Goal: Transaction & Acquisition: Purchase product/service

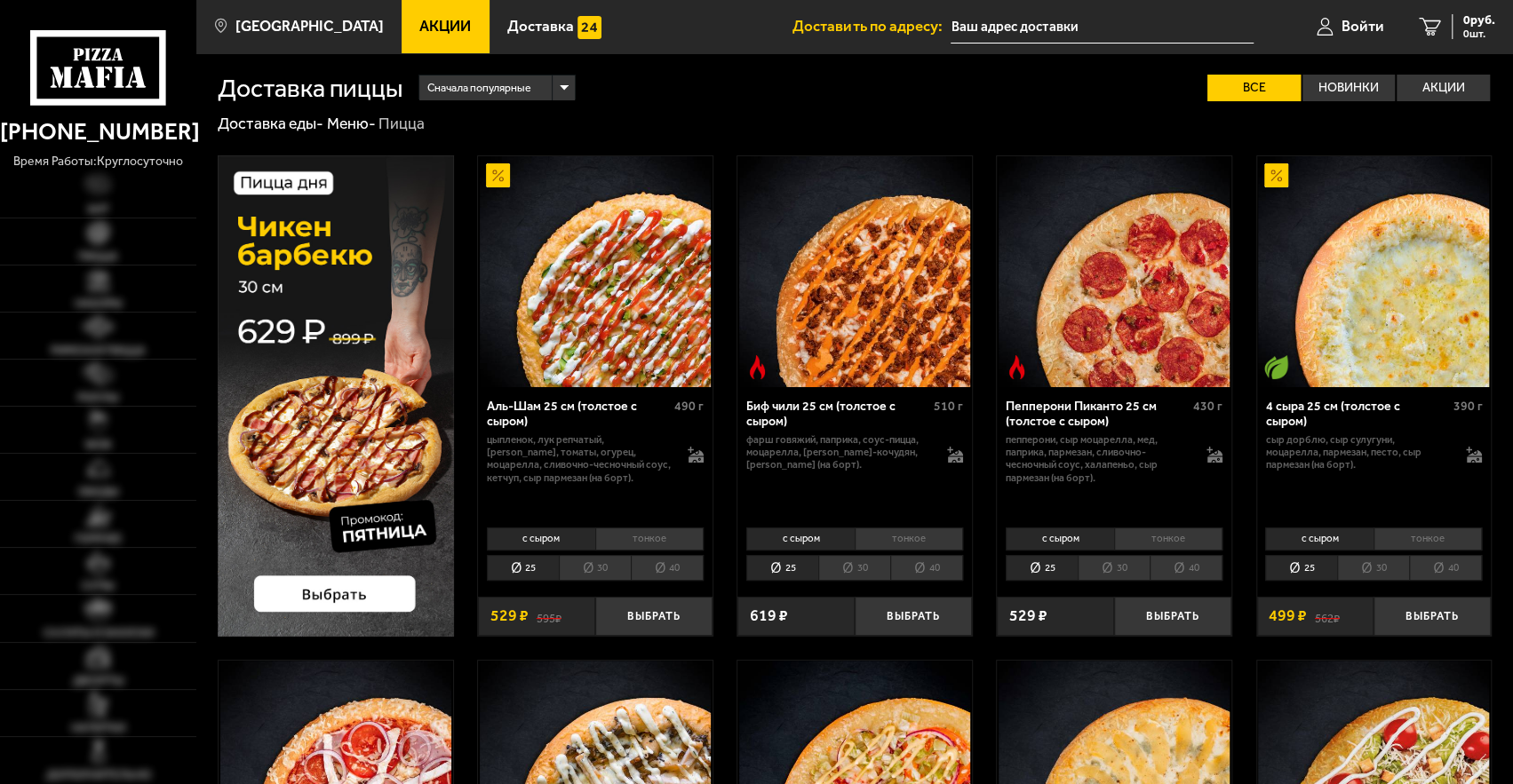
type input "[STREET_ADDRESS]"
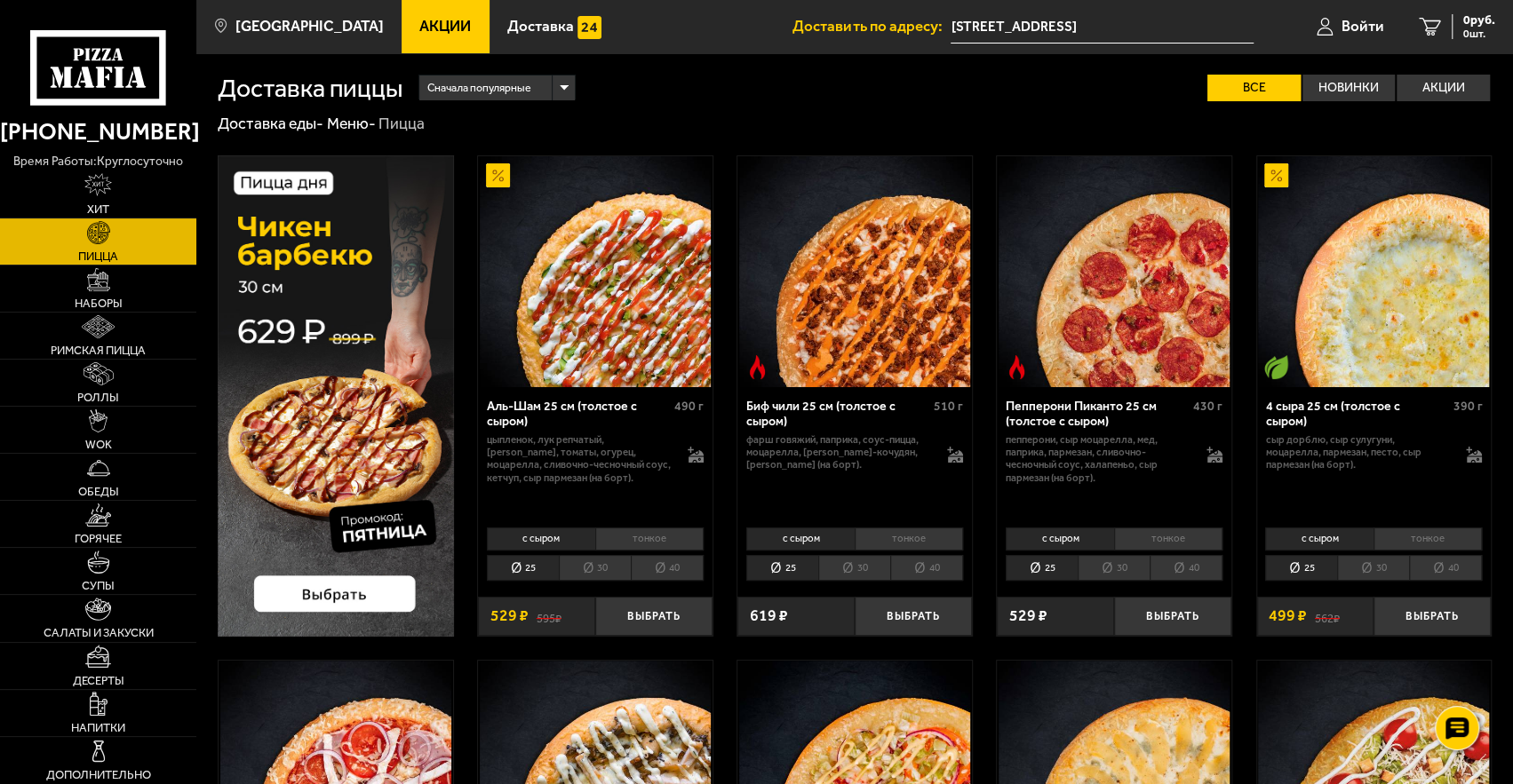
click at [1197, 574] on li "40" at bounding box center [1185, 568] width 72 height 26
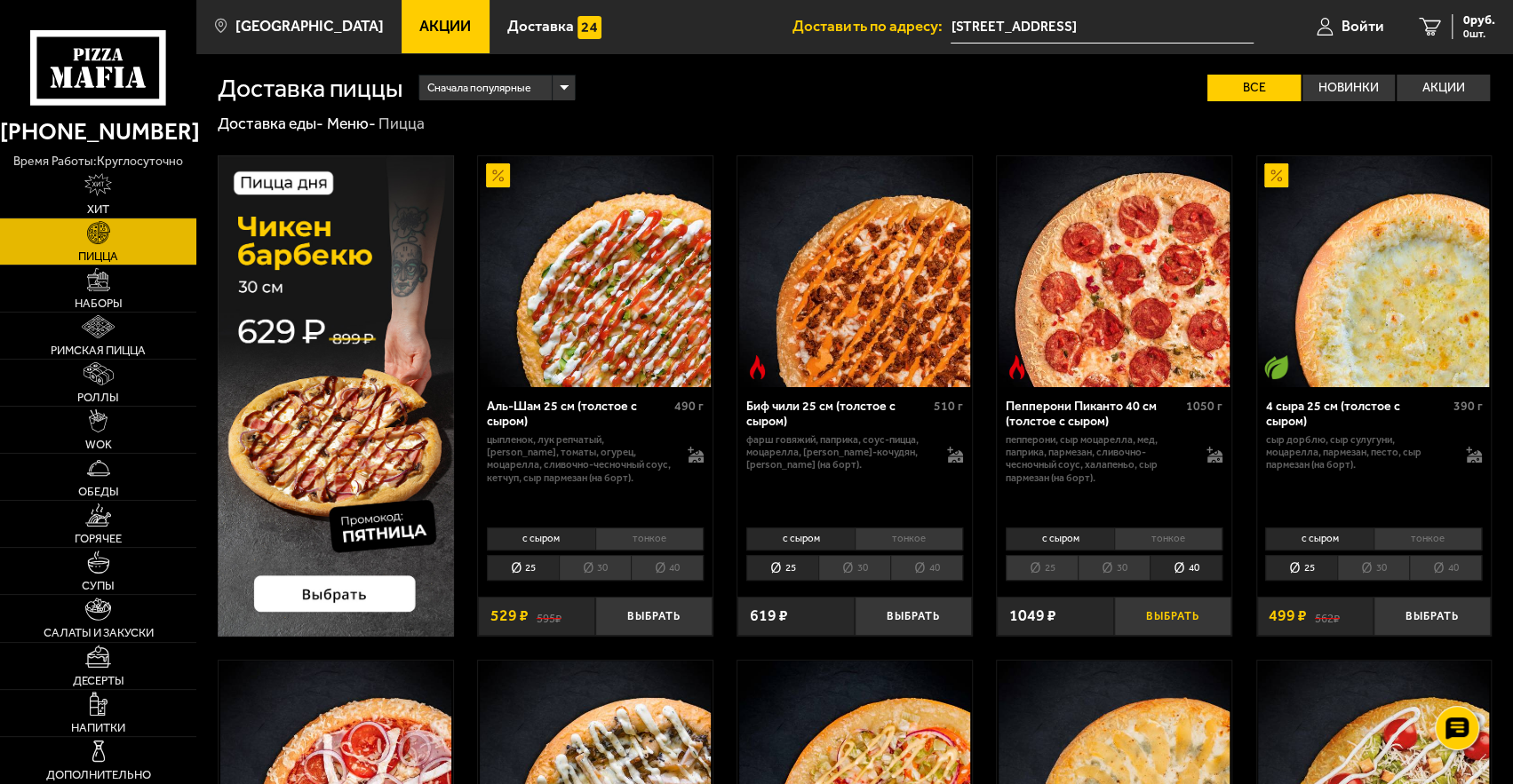
click at [1174, 622] on button "Выбрать" at bounding box center [1173, 616] width 117 height 39
click at [1441, 14] on span "1049 руб." at bounding box center [1468, 20] width 53 height 13
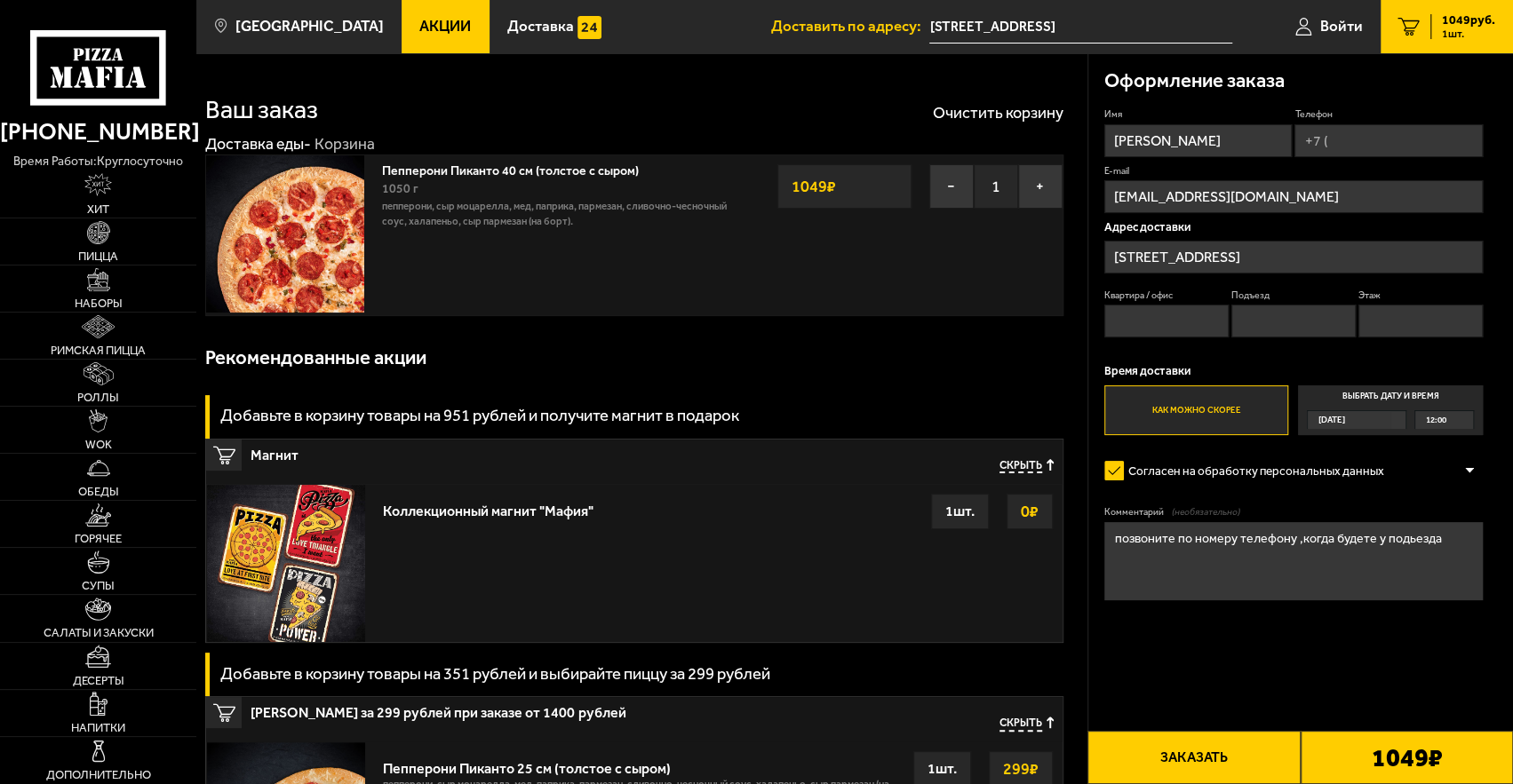
click at [1156, 324] on input "Квартира / офис" at bounding box center [1166, 321] width 125 height 33
type input "50"
click at [1247, 314] on input "Подъезд" at bounding box center [1294, 321] width 125 height 33
type input "3"
click at [1402, 331] on input "Этаж" at bounding box center [1420, 321] width 125 height 33
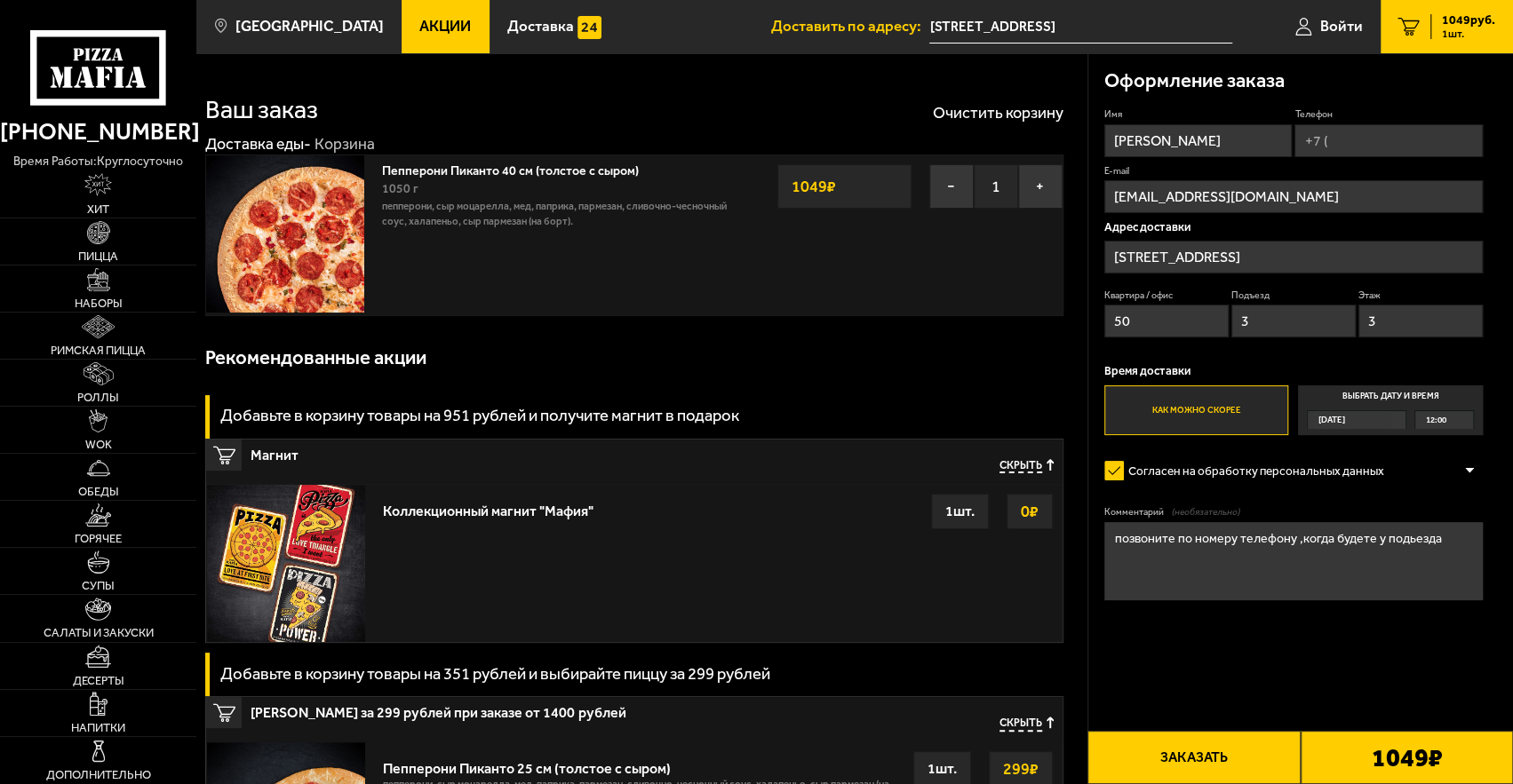
type input "3"
click at [1245, 758] on button "Заказать" at bounding box center [1193, 757] width 212 height 53
click at [1374, 133] on input "Телефон" at bounding box center [1388, 141] width 187 height 33
type input "[PHONE_NUMBER]"
click at [1225, 783] on button "Заказать" at bounding box center [1193, 757] width 212 height 53
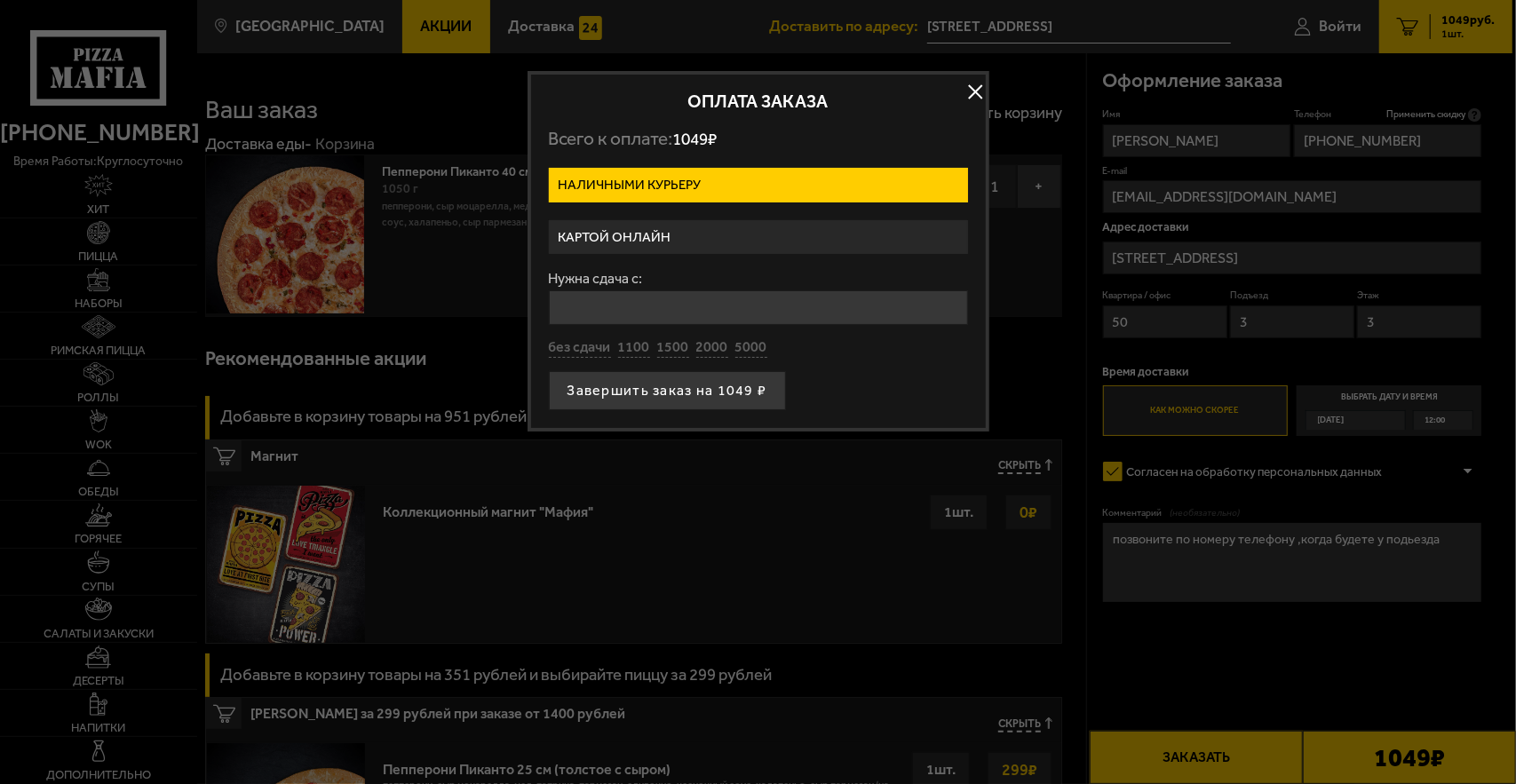
click at [1229, 747] on main "[GEOGRAPHIC_DATA] Все Акции Доставка Личный кабинет Акции Доставка Доставить по…" at bounding box center [854, 783] width 1316 height 1567
click at [664, 237] on label "Картой онлайн" at bounding box center [758, 237] width 419 height 35
click at [0, 0] on input "Картой онлайн" at bounding box center [0, 0] width 0 height 0
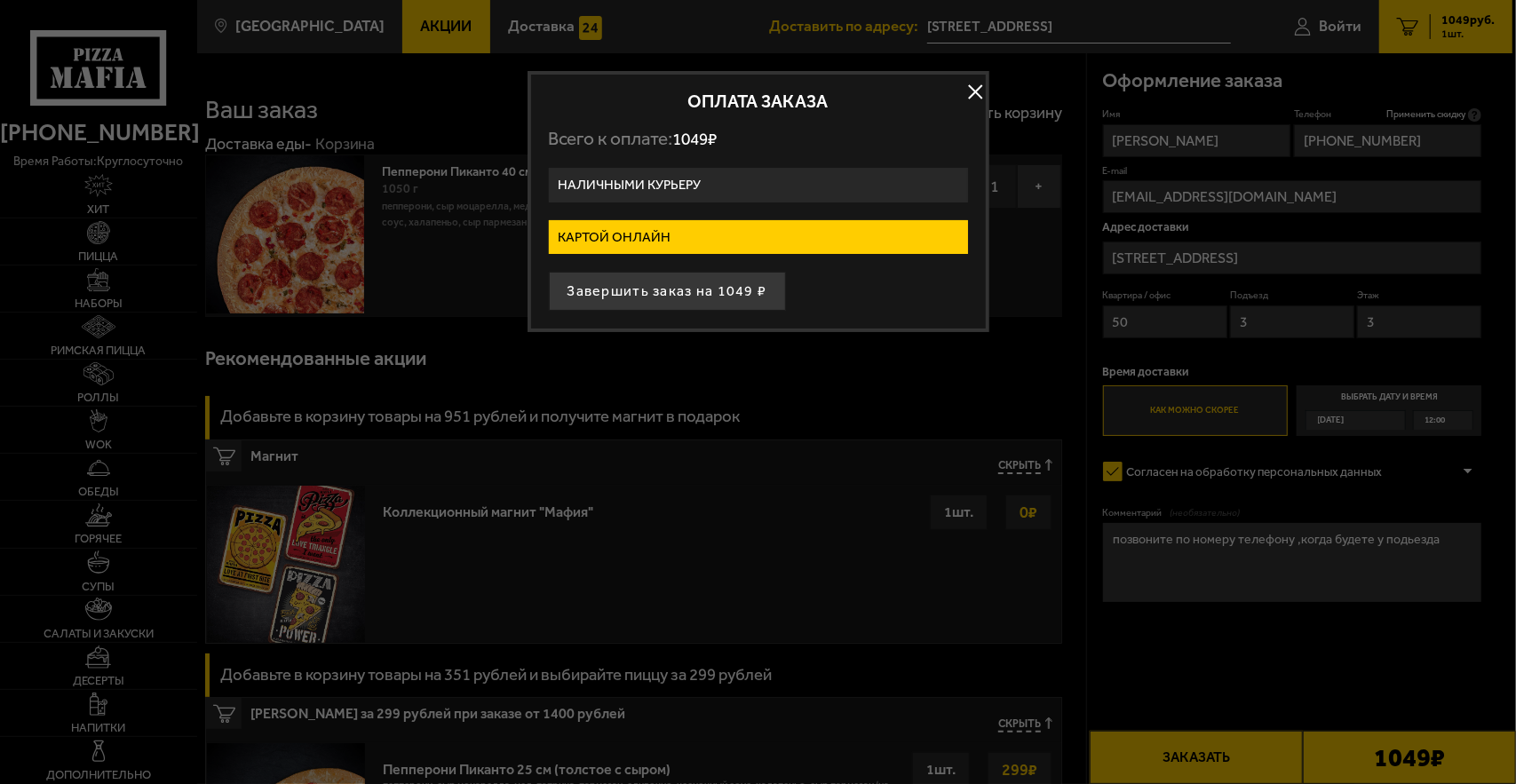
click at [687, 178] on label "Наличными курьеру" at bounding box center [758, 185] width 419 height 35
click at [0, 0] on input "Наличными курьеру" at bounding box center [0, 0] width 0 height 0
